Goal: Information Seeking & Learning: Learn about a topic

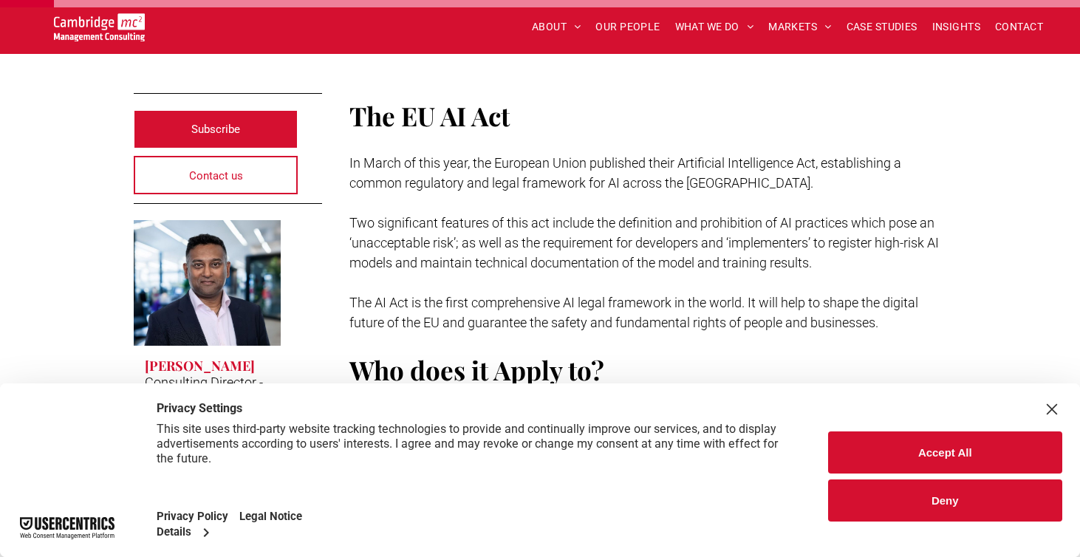
scroll to position [342, 0]
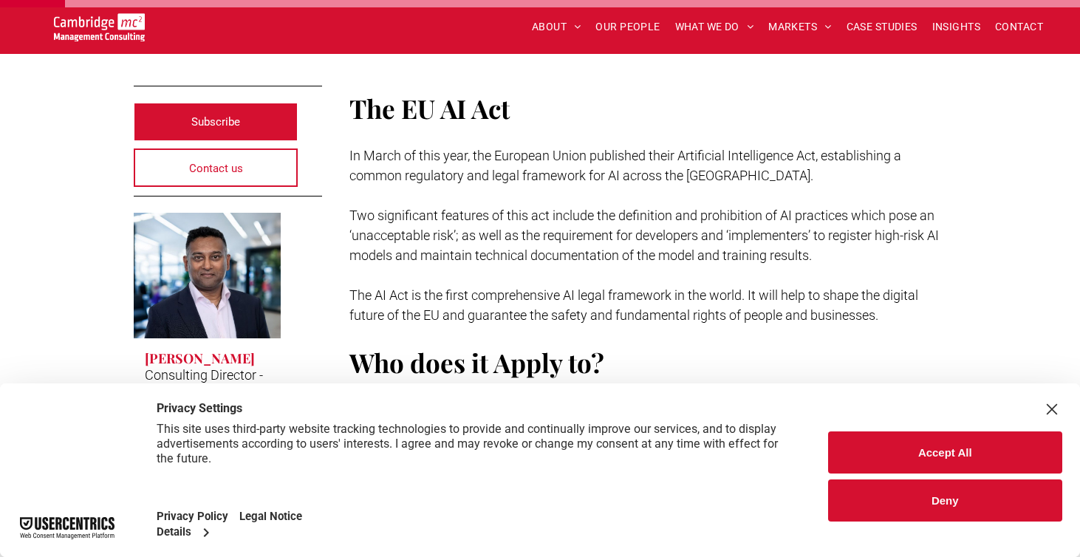
click at [993, 503] on button "Deny" at bounding box center [945, 500] width 235 height 42
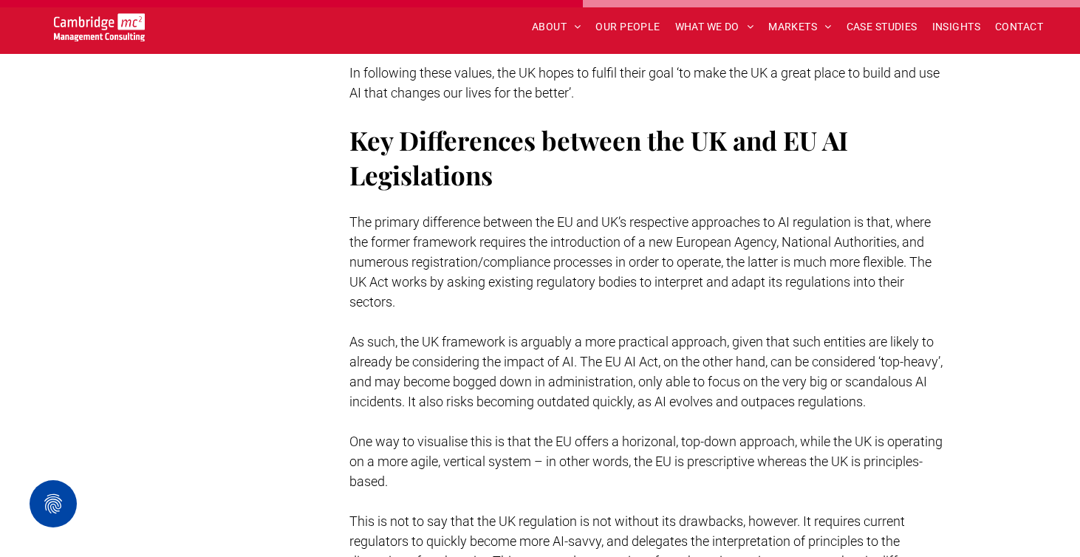
scroll to position [3134, 0]
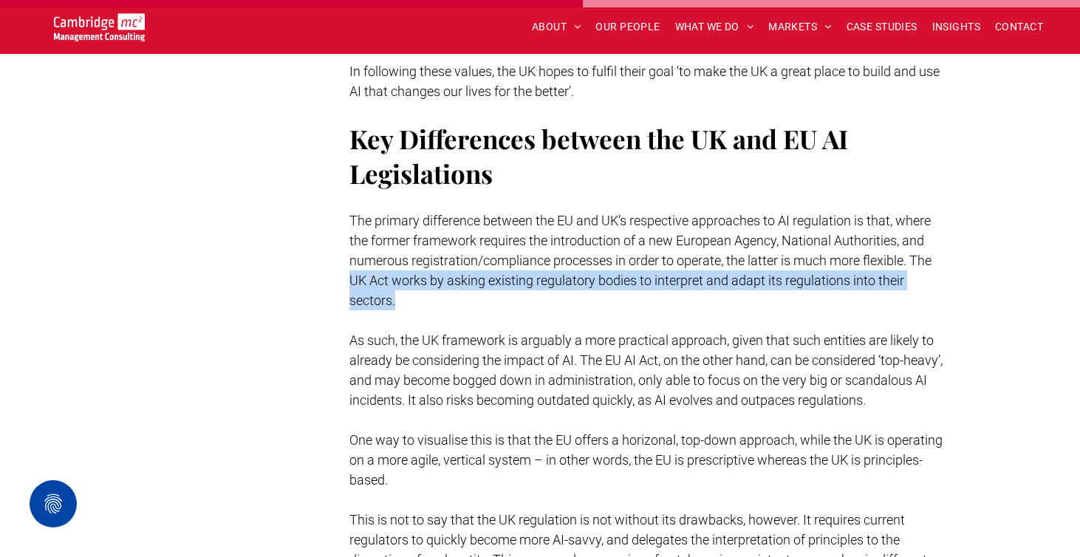
drag, startPoint x: 338, startPoint y: 257, endPoint x: 455, endPoint y: 280, distance: 118.9
click at [455, 280] on p "The primary difference between the EU and UK’s respective approaches to AI regu…" at bounding box center [648, 260] width 598 height 100
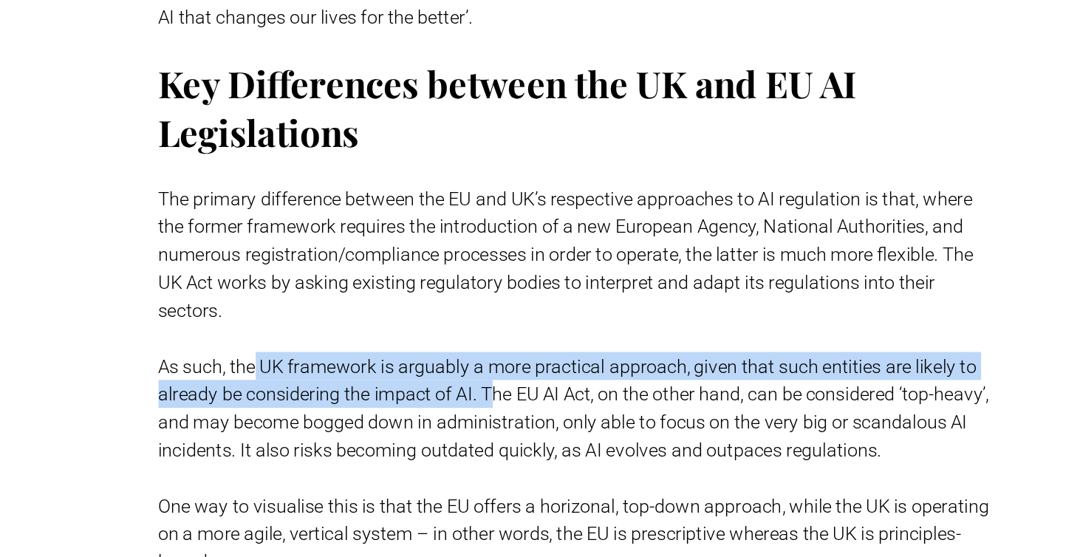
drag, startPoint x: 418, startPoint y: 318, endPoint x: 591, endPoint y: 332, distance: 173.3
click at [591, 332] on span "As such, the UK framework is arguably a more practical approach, given that suc…" at bounding box center [645, 369] width 593 height 75
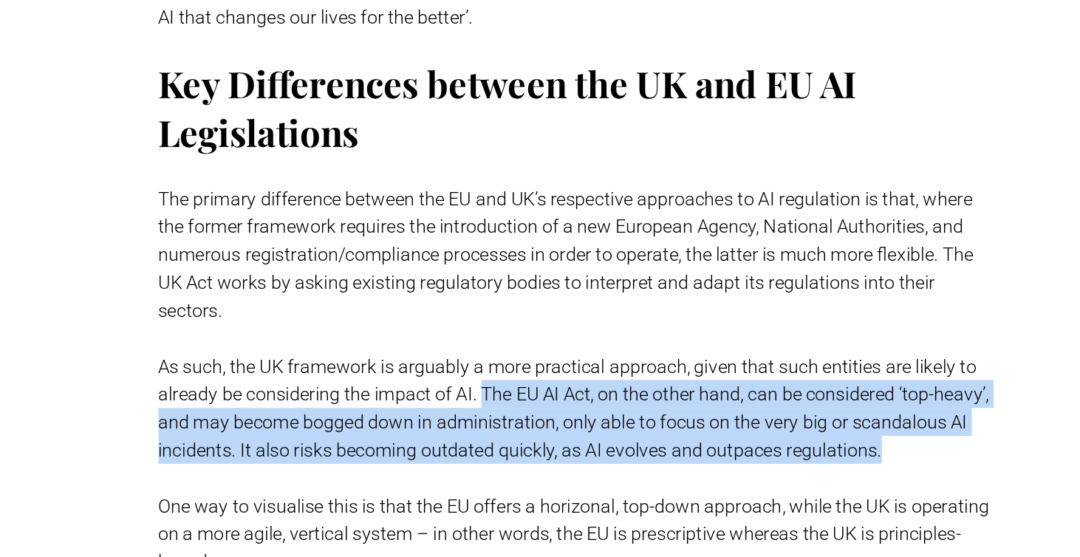
drag, startPoint x: 580, startPoint y: 333, endPoint x: 659, endPoint y: 397, distance: 101.9
click at [659, 397] on p "As such, the UK framework is arguably a more practical approach, given that suc…" at bounding box center [648, 370] width 598 height 80
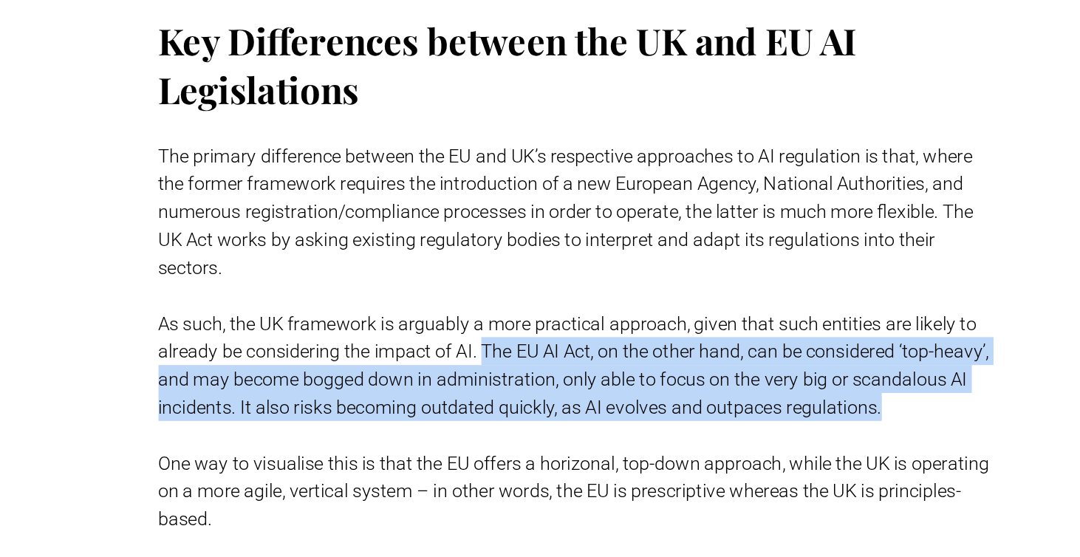
click at [654, 408] on p "As such, the UK framework is arguably a more practical approach, given that suc…" at bounding box center [648, 370] width 598 height 80
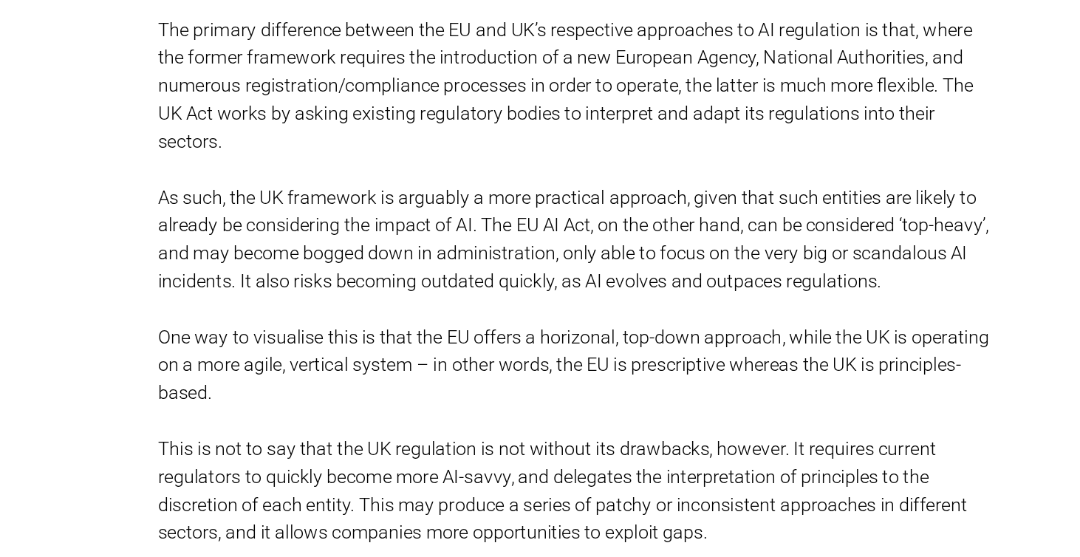
scroll to position [3175, 0]
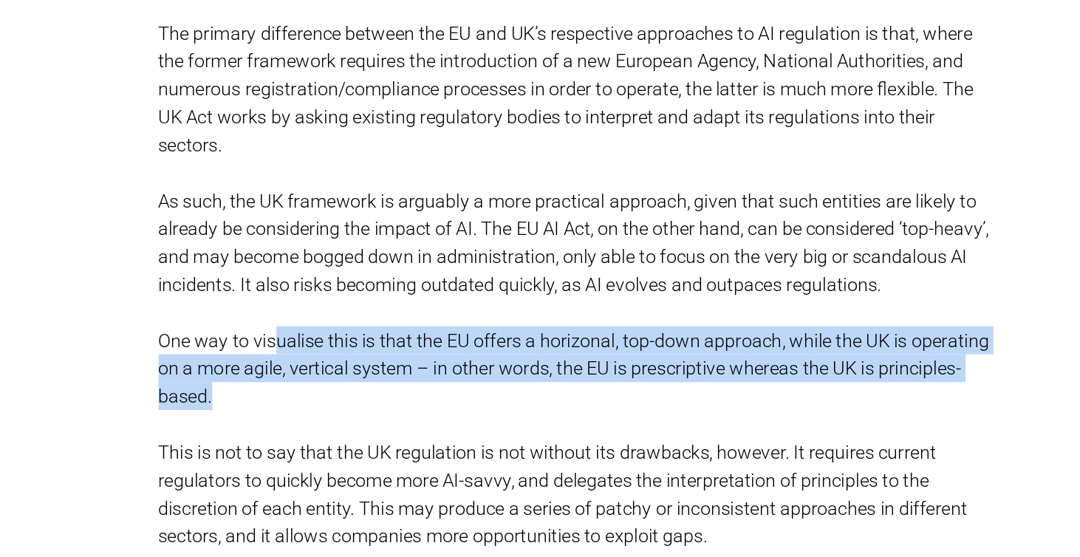
drag, startPoint x: 436, startPoint y: 394, endPoint x: 620, endPoint y: 444, distance: 189.7
click at [620, 444] on p "One way to visualise this is that the EU offers a horizonal, top-down approach,…" at bounding box center [648, 418] width 598 height 60
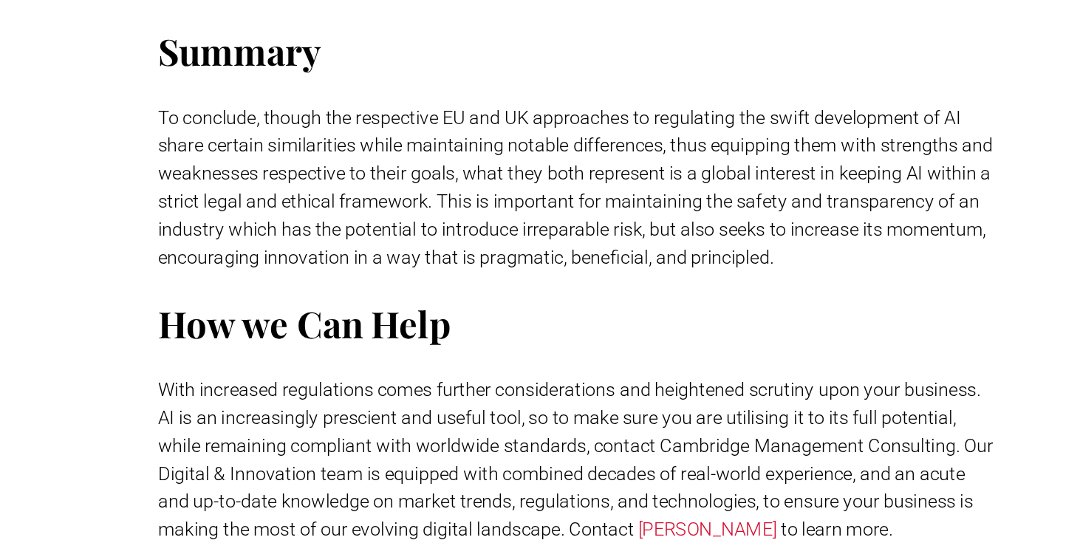
scroll to position [3567, 0]
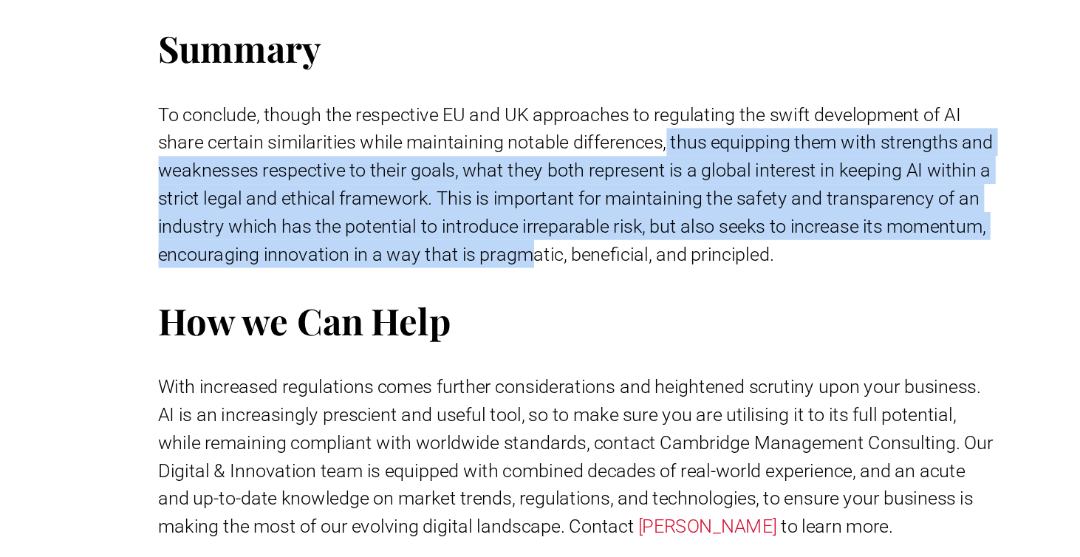
drag, startPoint x: 714, startPoint y: 262, endPoint x: 764, endPoint y: 335, distance: 87.7
click at [764, 335] on span "To conclude, though the respective EU and UK approaches to regulating the swift…" at bounding box center [647, 290] width 596 height 115
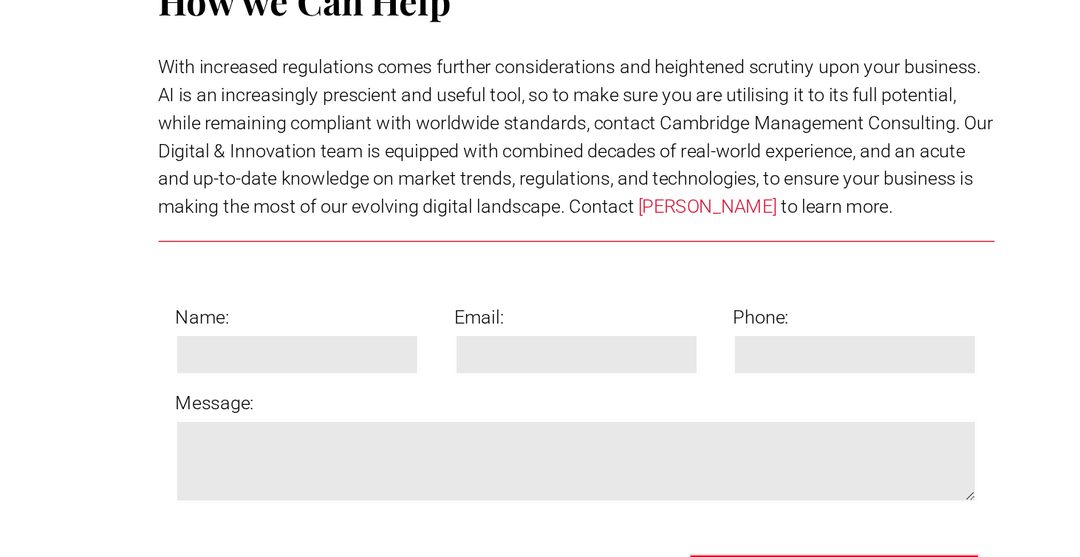
scroll to position [3858, 0]
